Goal: Check status

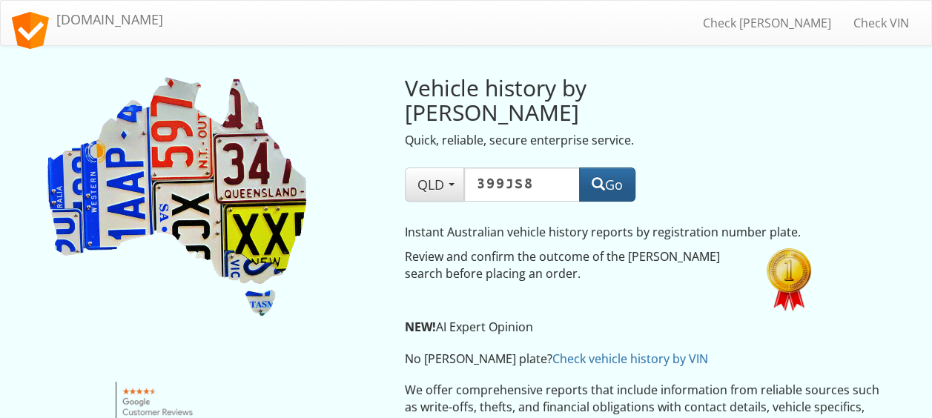
type input "399JS8"
click at [611, 168] on button "Go" at bounding box center [607, 185] width 56 height 34
